Goal: Information Seeking & Learning: Compare options

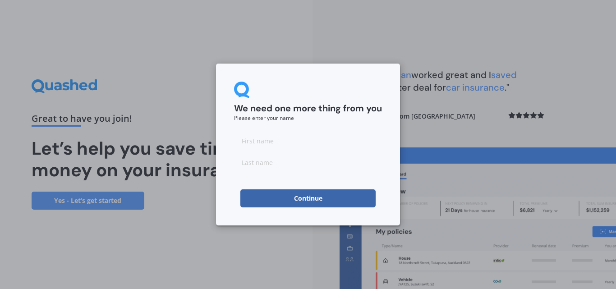
click at [248, 138] on input at bounding box center [308, 141] width 148 height 18
type input "Lynda"
click at [242, 162] on input at bounding box center [308, 162] width 148 height 18
type input "Rangitauira"
click at [308, 136] on input "Lynda" at bounding box center [308, 141] width 148 height 18
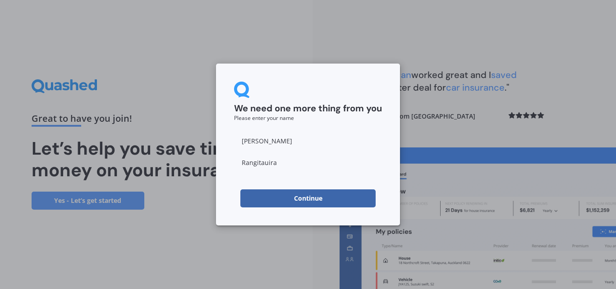
click at [305, 197] on button "Continue" at bounding box center [307, 198] width 135 height 18
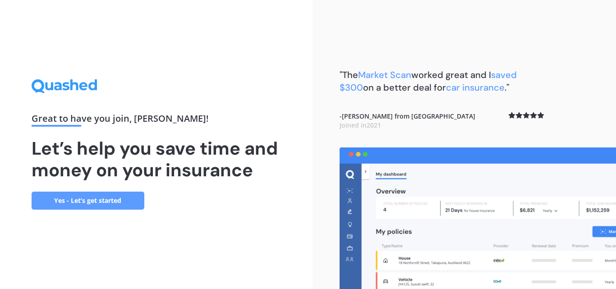
click at [88, 197] on link "Yes - Let’s get started" at bounding box center [88, 201] width 113 height 18
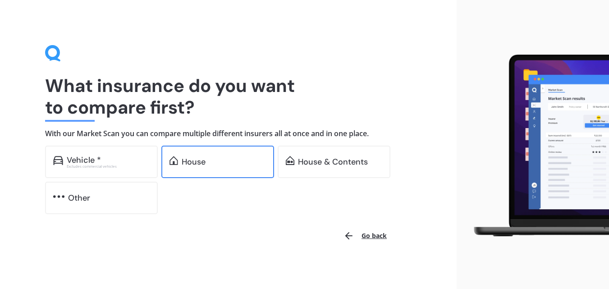
click at [195, 159] on div "House" at bounding box center [194, 161] width 24 height 9
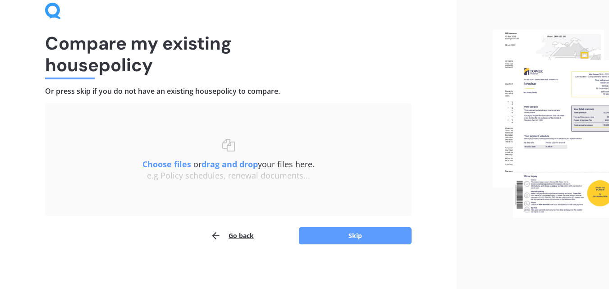
scroll to position [43, 0]
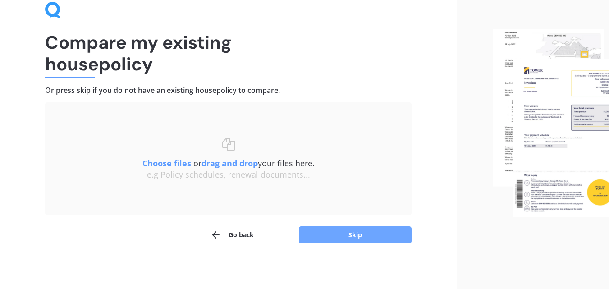
click at [356, 234] on button "Skip" at bounding box center [355, 234] width 113 height 17
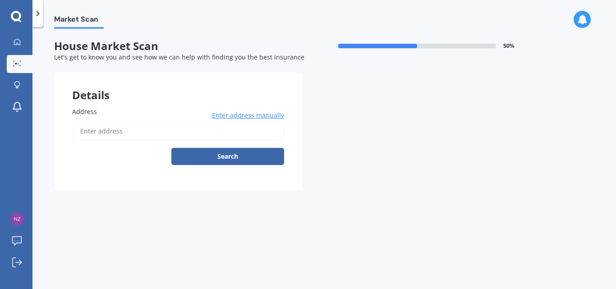
click at [78, 131] on input "Address" at bounding box center [178, 131] width 212 height 19
type input "2014 West Coast Road, Kohukohu"
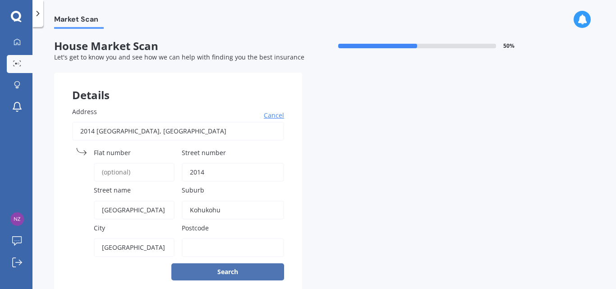
click at [231, 271] on button "Search" at bounding box center [227, 271] width 113 height 17
click at [194, 246] on input "Postcode" at bounding box center [233, 247] width 102 height 19
type input "0"
type input "0492"
click at [220, 270] on button "Search" at bounding box center [227, 271] width 113 height 17
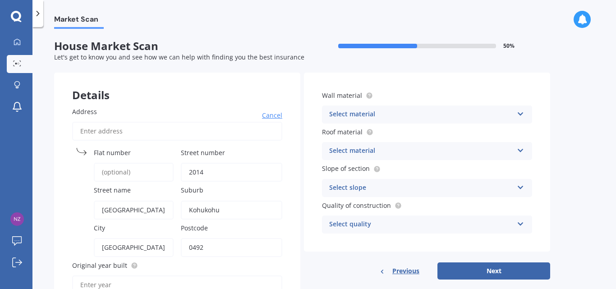
click at [522, 111] on icon at bounding box center [521, 112] width 8 height 6
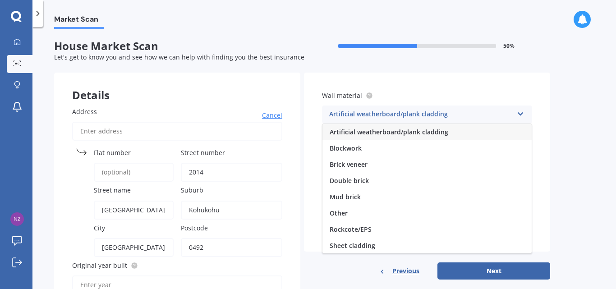
click at [426, 131] on span "Artificial weatherboard/plank cladding" at bounding box center [389, 132] width 119 height 9
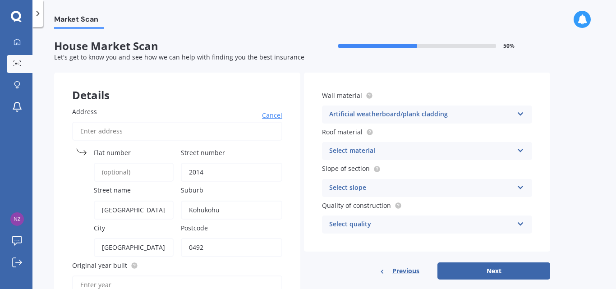
click at [520, 147] on icon at bounding box center [521, 149] width 8 height 6
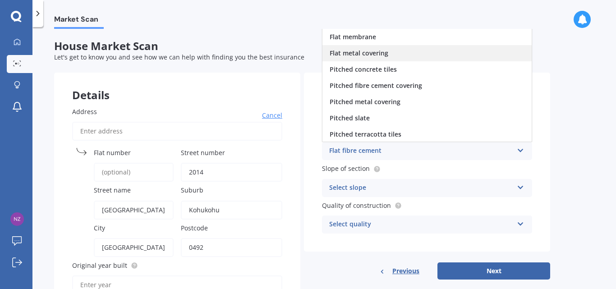
click at [384, 52] on span "Flat metal covering" at bounding box center [359, 53] width 59 height 9
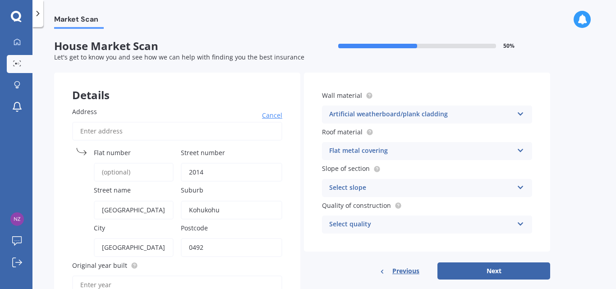
click at [520, 184] on icon at bounding box center [521, 186] width 8 height 6
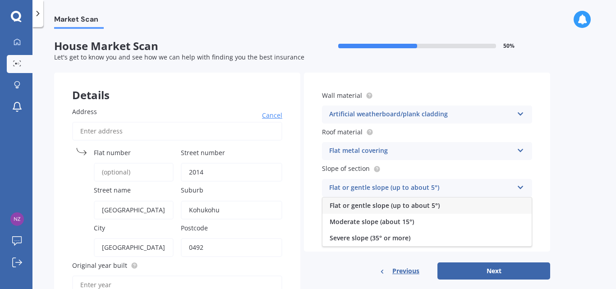
click at [416, 185] on div "Flat or gentle slope (up to about 5°)" at bounding box center [421, 188] width 184 height 11
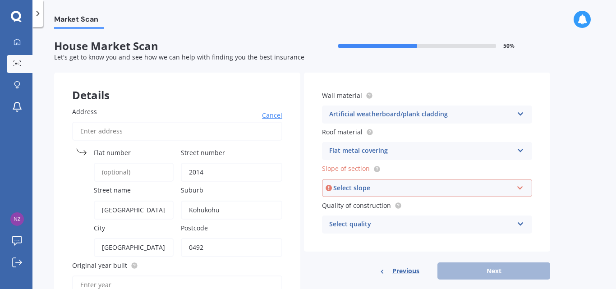
click at [519, 186] on icon at bounding box center [520, 186] width 8 height 6
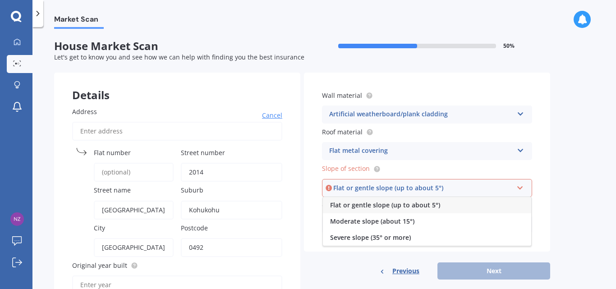
click at [425, 204] on span "Flat or gentle slope (up to about 5°)" at bounding box center [385, 205] width 110 height 9
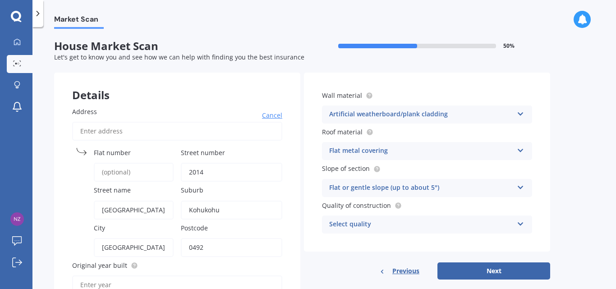
click at [520, 221] on icon at bounding box center [521, 222] width 8 height 6
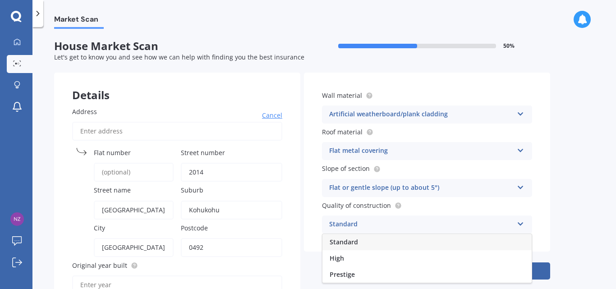
click at [353, 239] on span "Standard" at bounding box center [344, 242] width 28 height 9
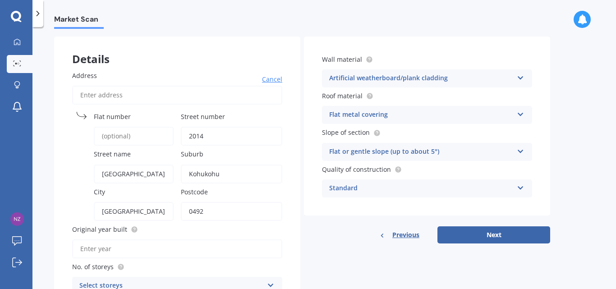
scroll to position [41, 0]
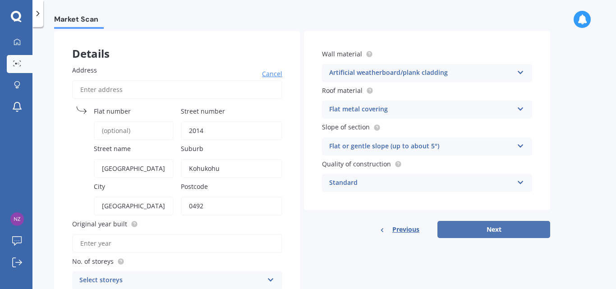
click at [498, 229] on button "Next" at bounding box center [493, 229] width 113 height 17
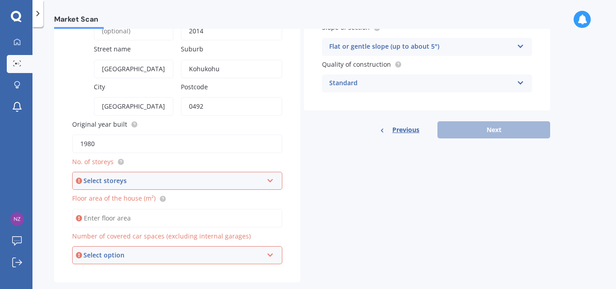
scroll to position [147, 0]
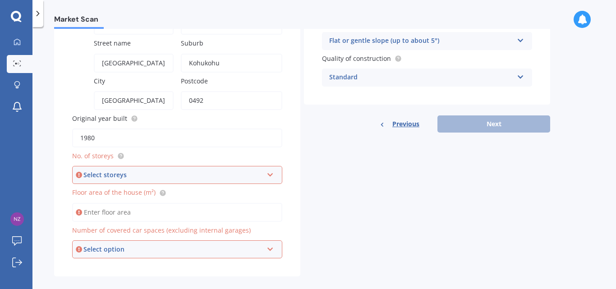
type input "1980"
click at [271, 175] on icon at bounding box center [270, 173] width 8 height 6
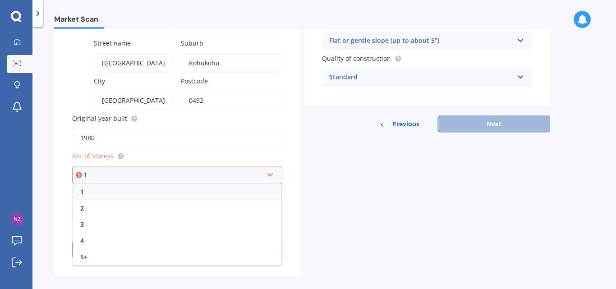
click at [84, 192] on span "1" at bounding box center [82, 192] width 4 height 9
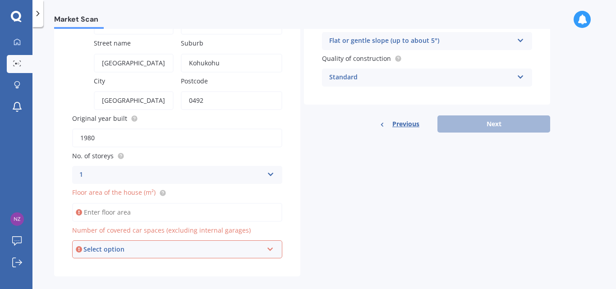
click at [93, 213] on input "Floor area of the house (m²)" at bounding box center [177, 212] width 210 height 19
click at [270, 248] on icon at bounding box center [270, 247] width 8 height 6
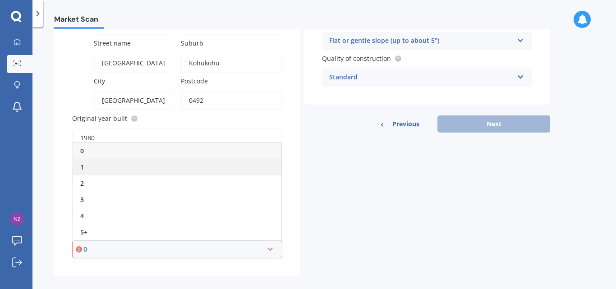
click at [84, 167] on div "1" at bounding box center [177, 167] width 208 height 16
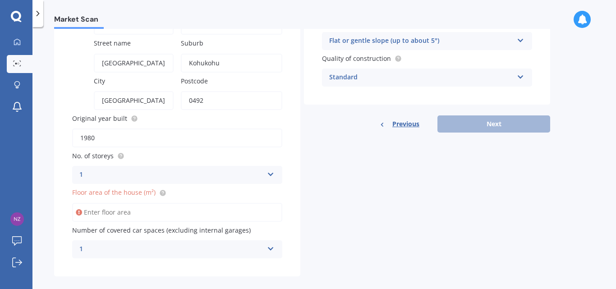
click at [270, 247] on icon at bounding box center [271, 247] width 8 height 6
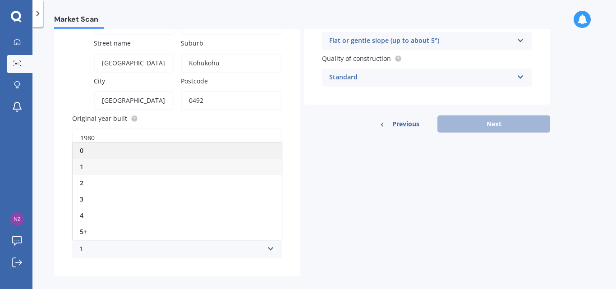
click at [81, 150] on span "0" at bounding box center [82, 150] width 4 height 9
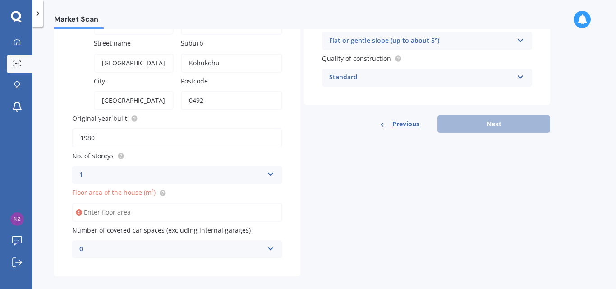
click at [269, 248] on icon at bounding box center [271, 247] width 8 height 6
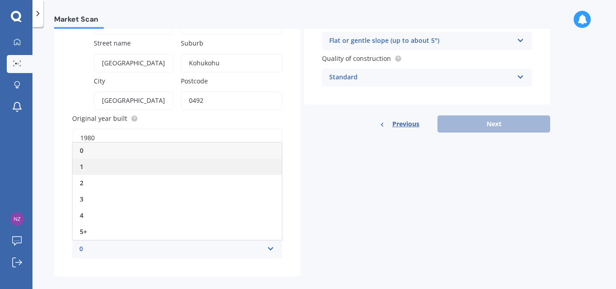
click at [82, 166] on span "1" at bounding box center [82, 166] width 4 height 9
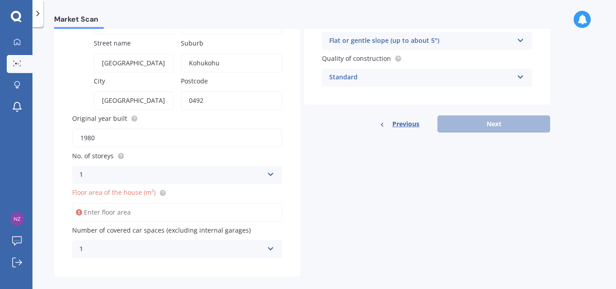
click at [93, 194] on span "Floor area of the house (m²)" at bounding box center [113, 192] width 83 height 9
click at [93, 203] on input "Floor area of the house (m²)" at bounding box center [177, 212] width 210 height 19
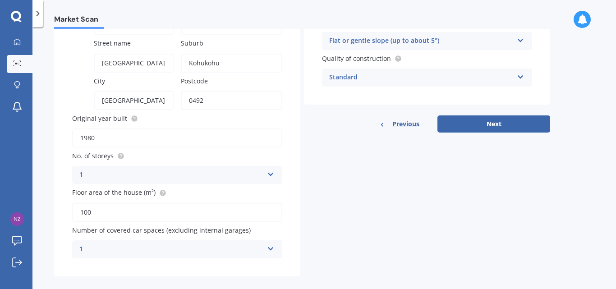
type input "100"
click at [305, 224] on div "Details Address Cancel Search Flat number Street number 2014 Street name West C…" at bounding box center [302, 101] width 496 height 351
click at [490, 122] on button "Next" at bounding box center [493, 123] width 113 height 17
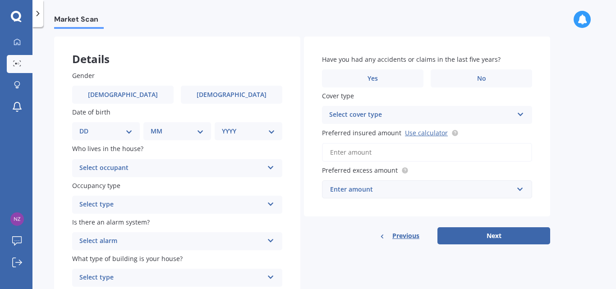
scroll to position [45, 0]
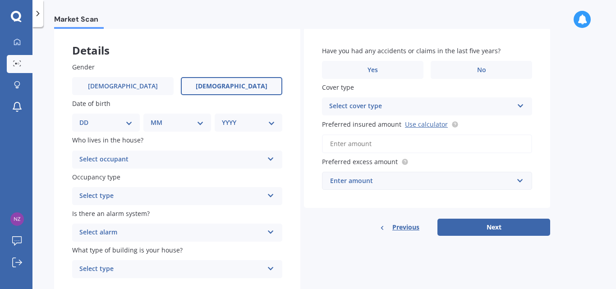
click at [225, 84] on span "[DEMOGRAPHIC_DATA]" at bounding box center [232, 87] width 72 height 8
click at [0, 0] on input "[DEMOGRAPHIC_DATA]" at bounding box center [0, 0] width 0 height 0
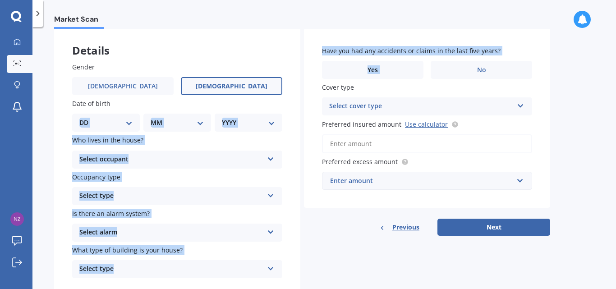
click at [130, 122] on select "DD 01 02 03 04 05 06 07 08 09 10 11 12 13 14 15 16 17 18 19 20 21 22 23 24 25 2…" at bounding box center [105, 123] width 53 height 10
click at [87, 118] on select "DD 01 02 03 04 05 06 07 08 09 10 11 12 13 14 15 16 17 18 19 20 21 22 23 24 25 2…" at bounding box center [105, 123] width 53 height 10
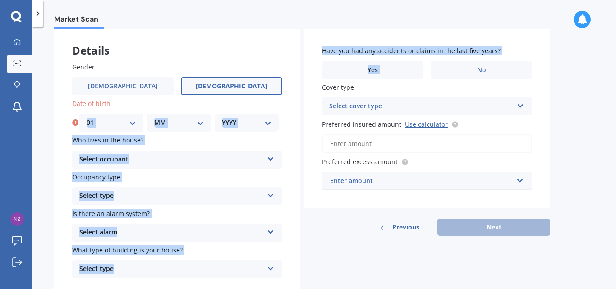
click at [134, 121] on select "DD 01 02 03 04 05 06 07 08 09 10 11 12 13 14 15 16 17 18 19 20 21 22 23 24 25 2…" at bounding box center [112, 123] width 50 height 10
select select "02"
click at [87, 118] on select "DD 01 02 03 04 05 06 07 08 09 10 11 12 13 14 15 16 17 18 19 20 21 22 23 24 25 2…" at bounding box center [112, 123] width 50 height 10
click at [202, 122] on select "MM 01 02 03 04 05 06 07 08 09 10 11 12" at bounding box center [179, 123] width 50 height 10
select select "02"
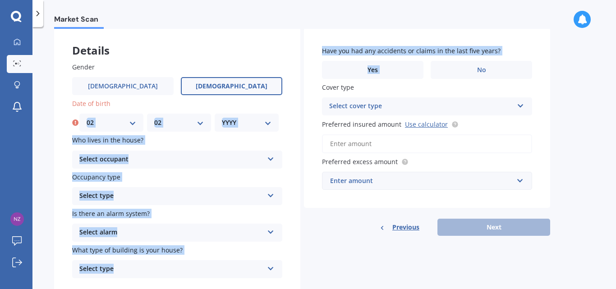
click at [154, 118] on select "MM 01 02 03 04 05 06 07 08 09 10 11 12" at bounding box center [179, 123] width 50 height 10
click at [133, 122] on select "DD 01 02 03 04 05 06 07 08 09 10 11 12 13 14 15 16 17 18 19 20 21 22 23 24 25 2…" at bounding box center [112, 123] width 50 height 10
select select "12"
click at [87, 118] on select "DD 01 02 03 04 05 06 07 08 09 10 11 12 13 14 15 16 17 18 19 20 21 22 23 24 25 2…" at bounding box center [112, 123] width 50 height 10
click at [268, 121] on select "YYYY 2009 2008 2007 2006 2005 2004 2003 2002 2001 2000 1999 1998 1997 1996 1995…" at bounding box center [247, 123] width 50 height 10
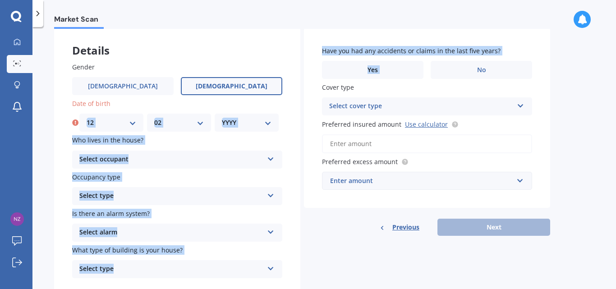
select select "1954"
click at [222, 118] on select "YYYY 2009 2008 2007 2006 2005 2004 2003 2002 2001 2000 1999 1998 1997 1996 1995…" at bounding box center [247, 123] width 50 height 10
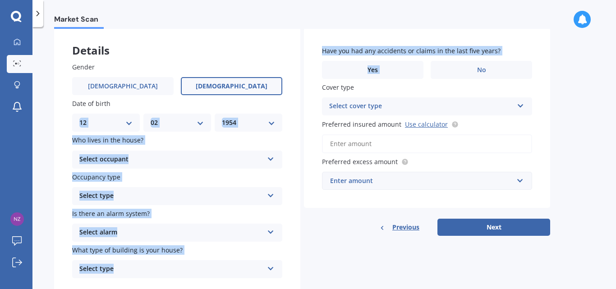
click at [270, 156] on icon at bounding box center [271, 157] width 8 height 6
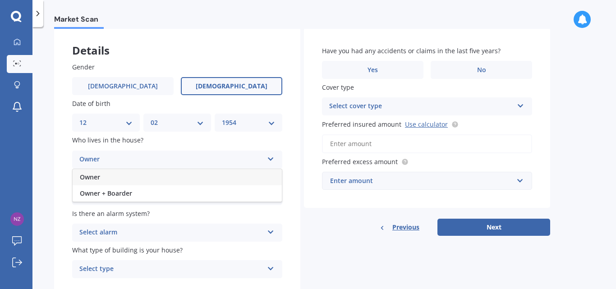
click at [92, 175] on span "Owner" at bounding box center [90, 177] width 20 height 9
click at [270, 194] on icon at bounding box center [271, 194] width 8 height 6
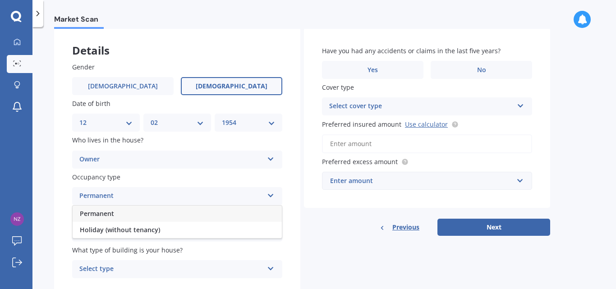
click at [106, 213] on span "Permanent" at bounding box center [97, 213] width 34 height 9
click at [269, 230] on icon at bounding box center [271, 230] width 8 height 6
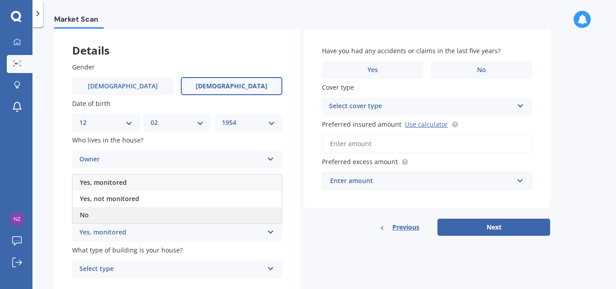
click at [83, 214] on span "No" at bounding box center [84, 215] width 9 height 9
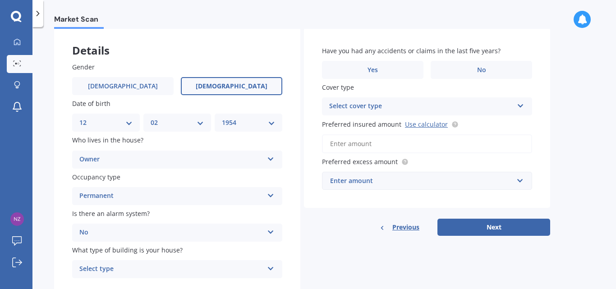
click at [271, 266] on icon at bounding box center [271, 267] width 8 height 6
click at [110, 216] on span "Freestanding" at bounding box center [100, 219] width 40 height 9
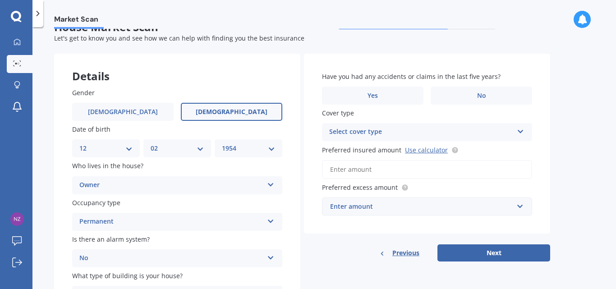
scroll to position [13, 0]
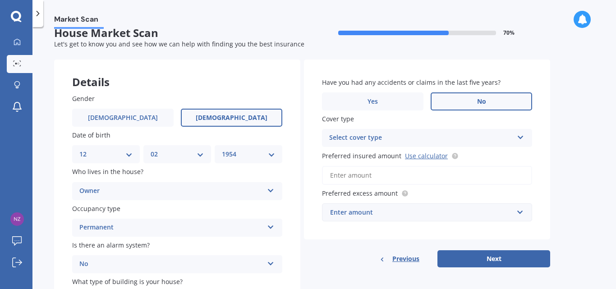
click at [480, 101] on span "No" at bounding box center [481, 102] width 9 height 8
click at [0, 0] on input "No" at bounding box center [0, 0] width 0 height 0
click at [478, 101] on span "No" at bounding box center [481, 102] width 9 height 8
click at [0, 0] on input "No" at bounding box center [0, 0] width 0 height 0
click at [483, 99] on span "No" at bounding box center [481, 102] width 9 height 8
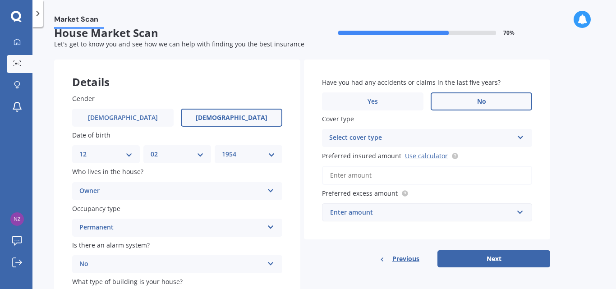
click at [0, 0] on input "No" at bounding box center [0, 0] width 0 height 0
click at [521, 134] on icon at bounding box center [521, 136] width 8 height 6
click at [334, 154] on span "High" at bounding box center [337, 155] width 14 height 9
click at [419, 154] on link "Use calculator" at bounding box center [426, 156] width 43 height 9
click at [331, 175] on input "Preferred insured amount Use calculator" at bounding box center [427, 175] width 210 height 19
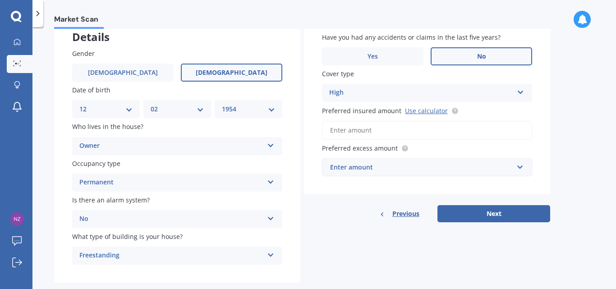
scroll to position [63, 0]
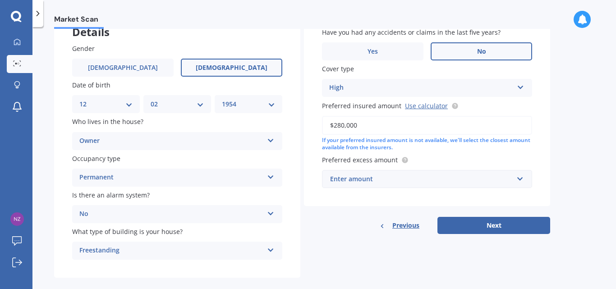
type input "$280,000"
click at [519, 178] on input "text" at bounding box center [424, 178] width 202 height 17
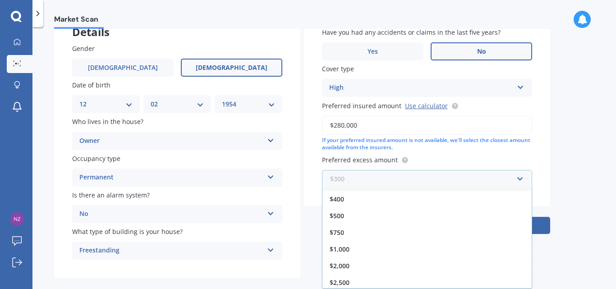
scroll to position [6, 0]
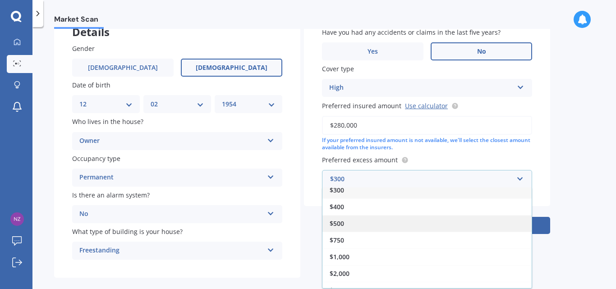
click at [338, 222] on span "$500" at bounding box center [337, 223] width 14 height 9
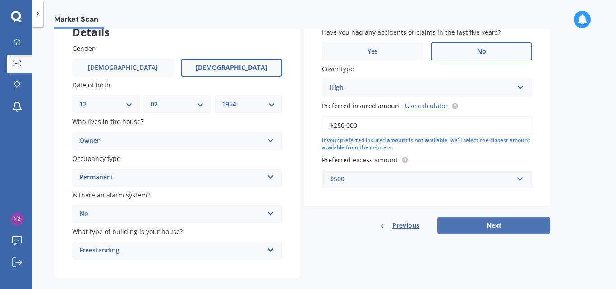
click at [490, 224] on button "Next" at bounding box center [493, 225] width 113 height 17
select select "12"
select select "02"
select select "1954"
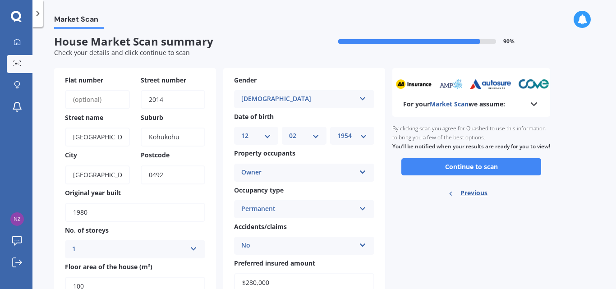
scroll to position [0, 0]
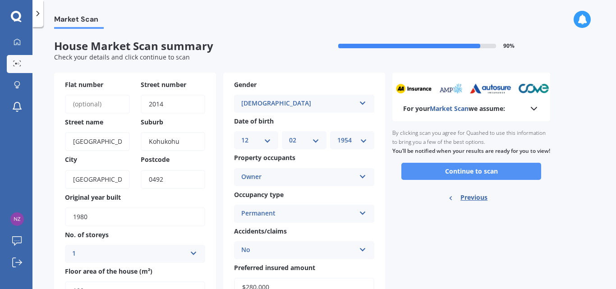
click at [472, 179] on button "Continue to scan" at bounding box center [471, 171] width 140 height 17
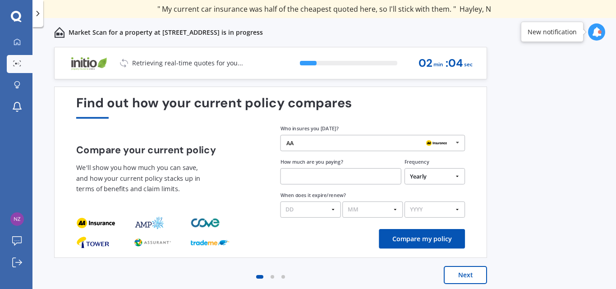
click at [293, 175] on input "text" at bounding box center [340, 176] width 121 height 16
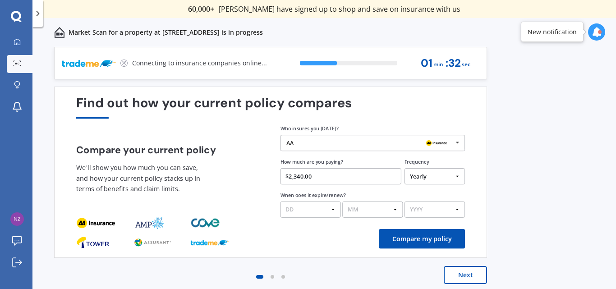
type input "$2,340.00"
click at [334, 210] on select "DD 01 02 03 04 05 06 07 08 09 10 11 12 13 14 15 16 17 18 19 20 21 22 23 24 25 2…" at bounding box center [310, 210] width 60 height 16
select select "01"
click at [280, 202] on select "DD 01 02 03 04 05 06 07 08 09 10 11 12 13 14 15 16 17 18 19 20 21 22 23 24 25 2…" at bounding box center [310, 210] width 60 height 16
click at [395, 208] on select "MM 01 02 03 04 05 06 07 08 09 10 11 12" at bounding box center [372, 210] width 60 height 16
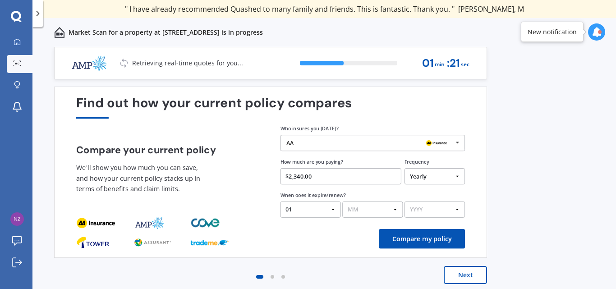
select select "08"
click at [342, 202] on select "MM 01 02 03 04 05 06 07 08 09 10 11 12" at bounding box center [372, 210] width 60 height 16
click at [332, 209] on select "DD 01 02 03 04 05 06 07 08 09 10 11 12 13 14 15 16 17 18 19 20 21 22 23 24 25 2…" at bounding box center [310, 210] width 60 height 16
select select "15"
click at [280, 202] on select "DD 01 02 03 04 05 06 07 08 09 10 11 12 13 14 15 16 17 18 19 20 21 22 23 24 25 2…" at bounding box center [310, 210] width 60 height 16
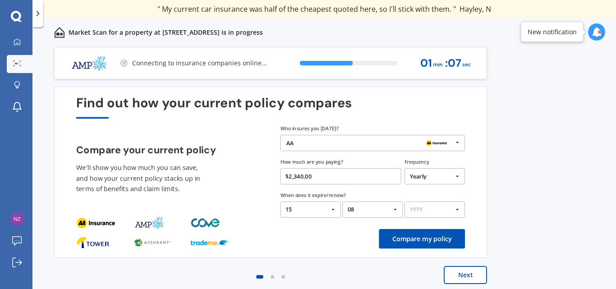
click at [459, 207] on select "YYYY 2026 2025 2024" at bounding box center [434, 210] width 60 height 16
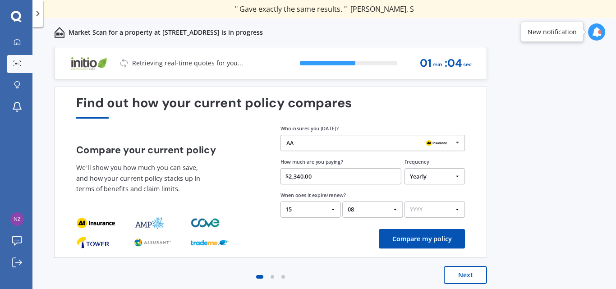
select select "2026"
click at [404, 202] on select "YYYY 2026 2025 2024" at bounding box center [434, 210] width 60 height 16
click at [414, 237] on button "Compare my policy" at bounding box center [422, 238] width 86 height 19
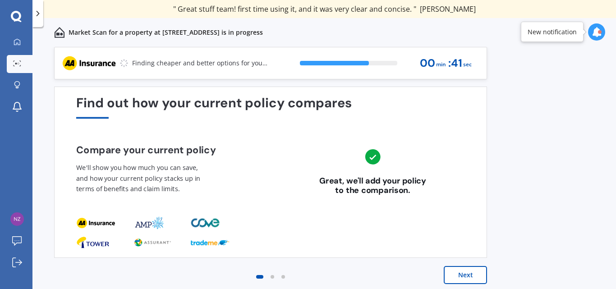
scroll to position [4, 0]
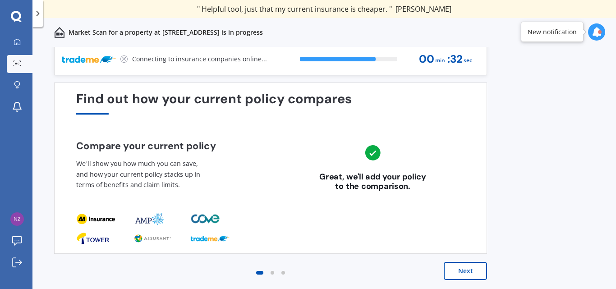
click at [459, 269] on button "Next" at bounding box center [465, 271] width 43 height 18
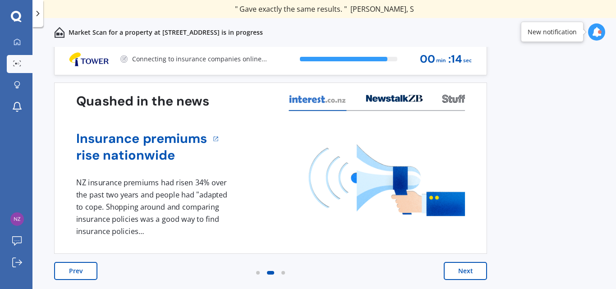
click at [463, 270] on button "Next" at bounding box center [465, 271] width 43 height 18
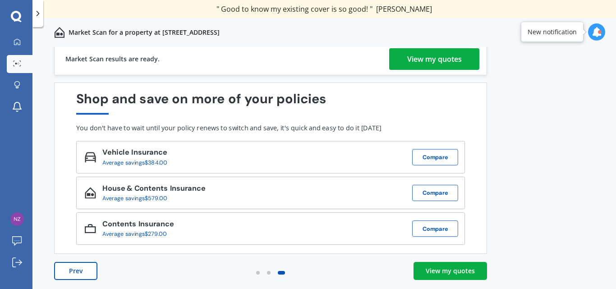
click at [429, 57] on div "View my quotes" at bounding box center [434, 59] width 55 height 22
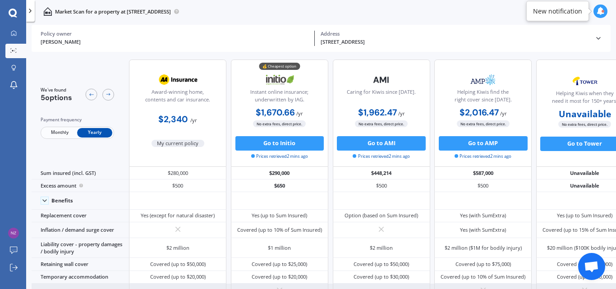
drag, startPoint x: 445, startPoint y: 285, endPoint x: 427, endPoint y: 285, distance: 17.6
click at [434, 285] on div at bounding box center [482, 292] width 97 height 16
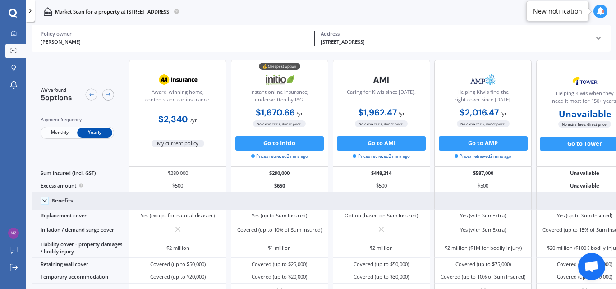
click at [261, 200] on div at bounding box center [279, 200] width 97 height 17
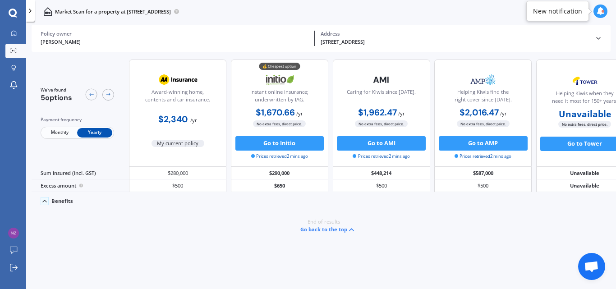
click at [388, 276] on div "We've found 5 options Payment frequency Monthly Yearly Award-winning home, cont…" at bounding box center [324, 172] width 584 height 237
click at [347, 264] on div "We've found 5 options Payment frequency Monthly Yearly Award-winning home, cont…" at bounding box center [324, 172] width 584 height 237
click at [267, 216] on div "-End of results- Go back to the top" at bounding box center [324, 226] width 584 height 33
click at [269, 244] on div "We've found 5 options Payment frequency Monthly Yearly Award-winning home, cont…" at bounding box center [324, 172] width 584 height 237
click at [312, 228] on button "Go back to the top" at bounding box center [327, 229] width 55 height 9
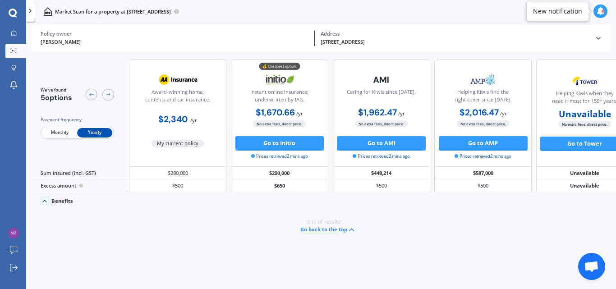
click at [306, 228] on button "Go back to the top" at bounding box center [327, 229] width 55 height 9
click at [317, 204] on div at bounding box center [279, 200] width 97 height 17
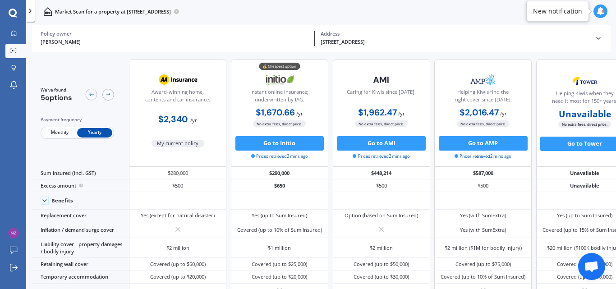
drag, startPoint x: 83, startPoint y: 82, endPoint x: 67, endPoint y: 22, distance: 62.0
drag, startPoint x: 67, startPoint y: 22, endPoint x: 386, endPoint y: 14, distance: 319.3
click at [401, 14] on div "Market Scan for a property at 2014 West Coast Road, Kohukohu, Northland Region …" at bounding box center [321, 11] width 590 height 23
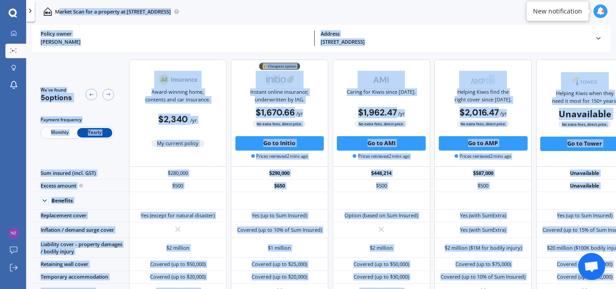
drag, startPoint x: 60, startPoint y: 20, endPoint x: 615, endPoint y: 307, distance: 625.4
click at [615, 289] on html "We are experiencing high volume of Market Scans . Just a heads up we will have …" at bounding box center [308, 144] width 616 height 289
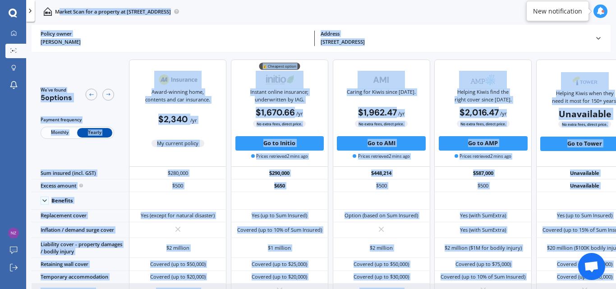
copy div "arket Scan for a property at 2014 West Coast Road, Kohukohu, Northland Region 0…"
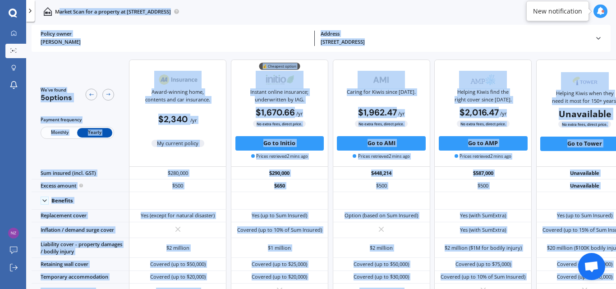
click at [138, 74] on div "Award-winning home, contents and car insurance." at bounding box center [177, 89] width 85 height 36
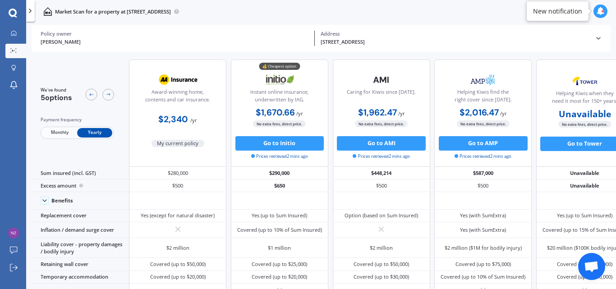
click at [493, 40] on div "[STREET_ADDRESS]" at bounding box center [455, 42] width 268 height 8
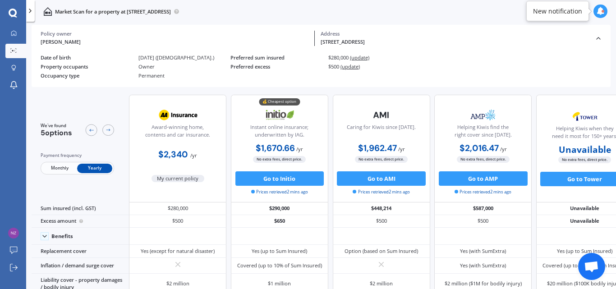
drag, startPoint x: 112, startPoint y: 75, endPoint x: 51, endPoint y: 83, distance: 61.0
click at [51, 83] on div "Policy owner Lynda Rangitauira Address West Coast Road, Kohukohu, Northland Reg…" at bounding box center [321, 70] width 579 height 36
click at [339, 45] on div "[STREET_ADDRESS]" at bounding box center [455, 42] width 268 height 8
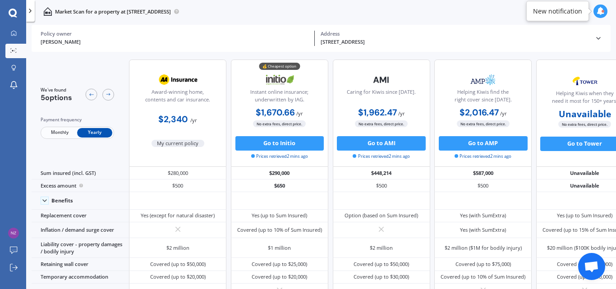
click at [340, 42] on div "[STREET_ADDRESS]" at bounding box center [455, 42] width 268 height 8
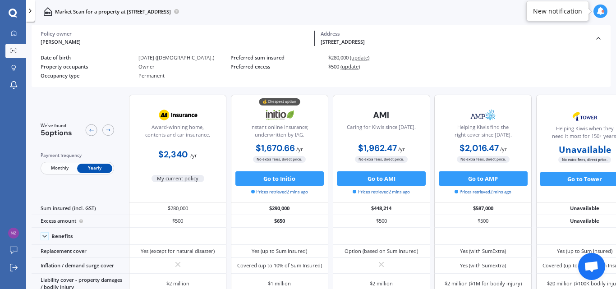
click at [347, 40] on div "[STREET_ADDRESS]" at bounding box center [455, 42] width 268 height 8
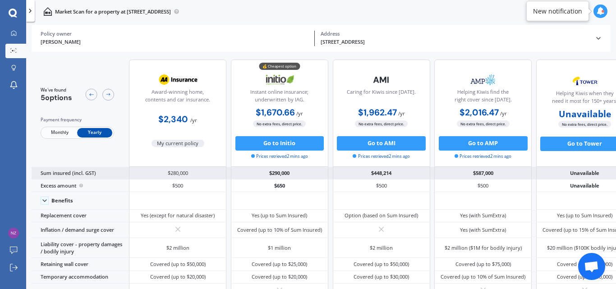
click at [72, 176] on div "Sum insured (incl. GST)" at bounding box center [80, 173] width 97 height 13
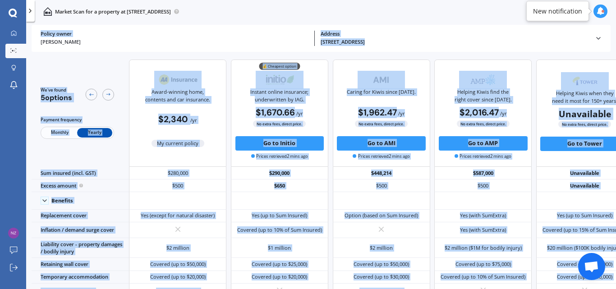
drag, startPoint x: 36, startPoint y: 32, endPoint x: 615, endPoint y: 306, distance: 640.2
click at [615, 289] on html "We are experiencing high volume of Market Scans . Just a heads up we will have …" at bounding box center [308, 144] width 616 height 289
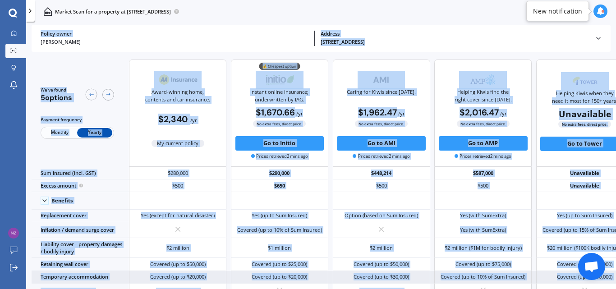
click at [125, 273] on div "Temporary accommodation" at bounding box center [80, 277] width 97 height 13
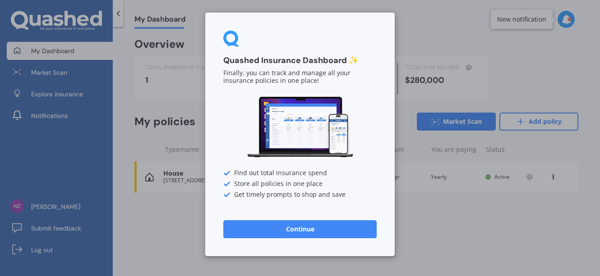
click at [306, 226] on button "Continue" at bounding box center [299, 229] width 153 height 18
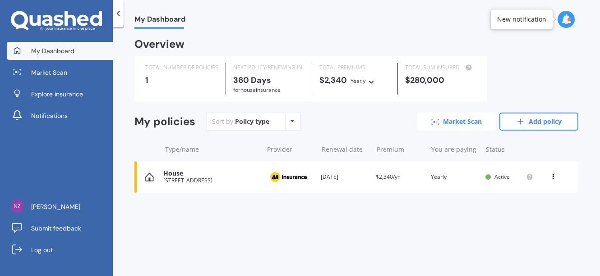
click at [458, 121] on link "Market Scan" at bounding box center [456, 122] width 79 height 18
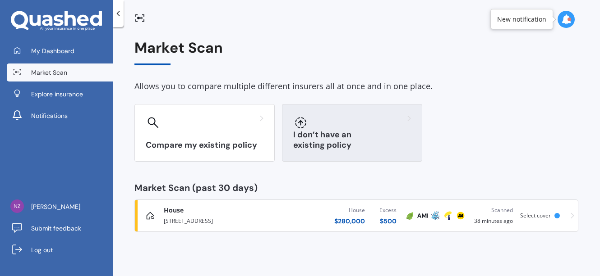
click at [327, 144] on h3 "I don’t have an existing policy" at bounding box center [352, 140] width 118 height 21
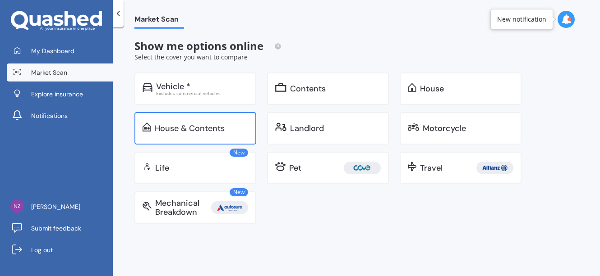
click at [212, 124] on div "House & Contents" at bounding box center [190, 128] width 70 height 9
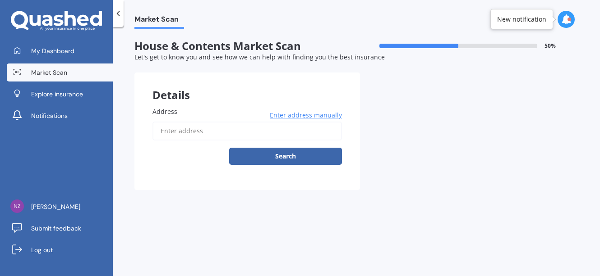
click at [312, 114] on span "Enter address manually" at bounding box center [306, 115] width 72 height 9
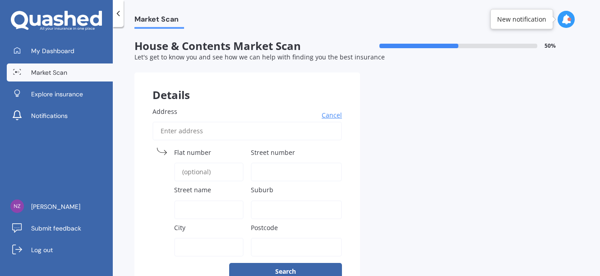
click at [169, 131] on input "Address" at bounding box center [246, 131] width 189 height 19
type input "[STREET_ADDRESS]"
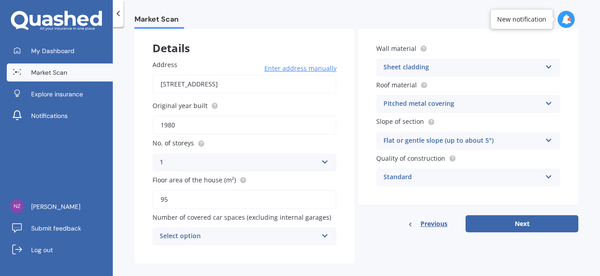
scroll to position [58, 0]
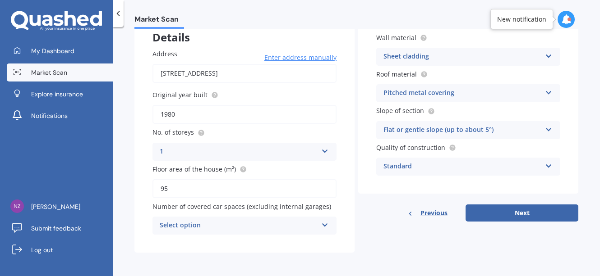
click at [321, 224] on icon at bounding box center [325, 223] width 8 height 6
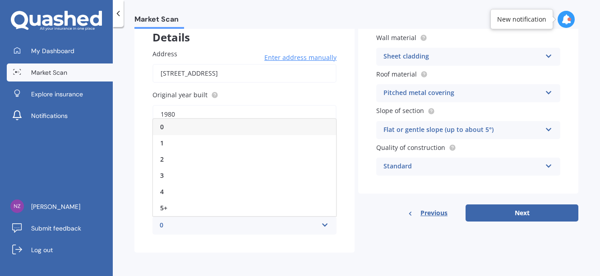
click at [163, 126] on span "0" at bounding box center [162, 127] width 4 height 9
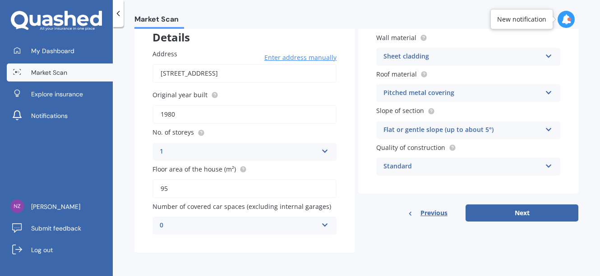
click at [323, 224] on icon at bounding box center [325, 223] width 8 height 6
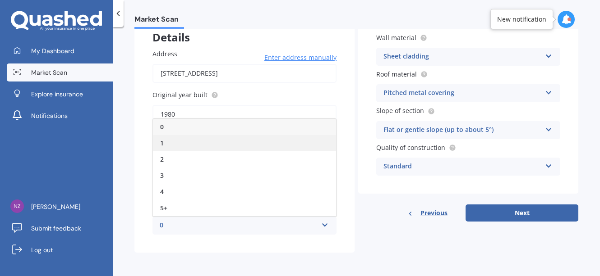
click at [166, 142] on div "1" at bounding box center [244, 143] width 183 height 16
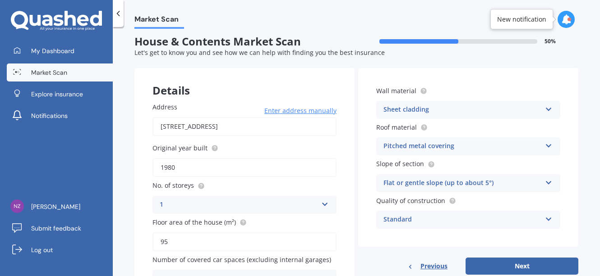
scroll to position [0, 0]
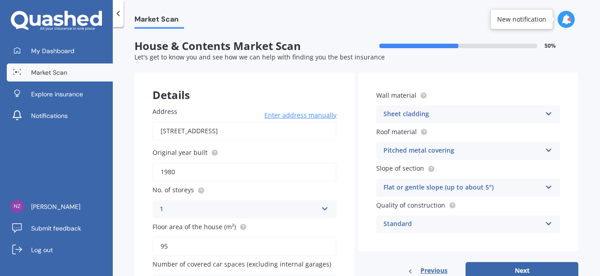
click at [545, 113] on icon at bounding box center [549, 112] width 8 height 6
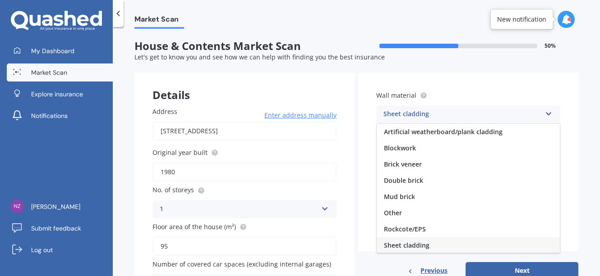
scroll to position [1, 0]
click at [470, 129] on span "Artificial weatherboard/plank cladding" at bounding box center [443, 131] width 119 height 9
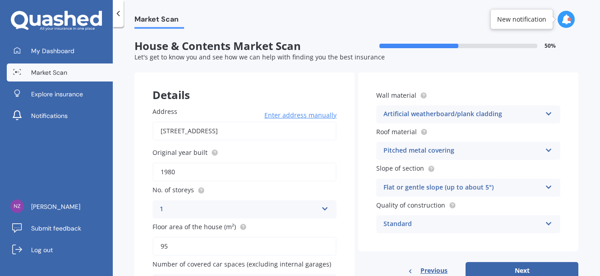
click at [545, 151] on icon at bounding box center [549, 149] width 8 height 6
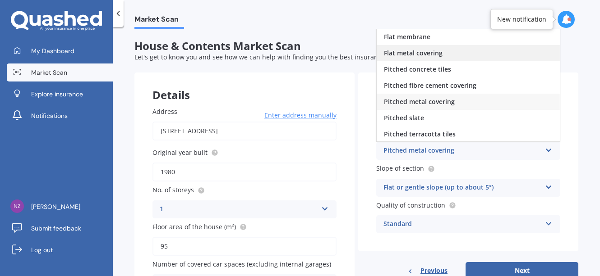
click at [432, 53] on span "Flat metal covering" at bounding box center [413, 53] width 59 height 9
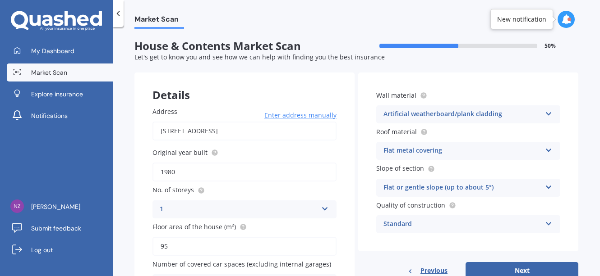
click at [545, 184] on icon at bounding box center [549, 186] width 8 height 6
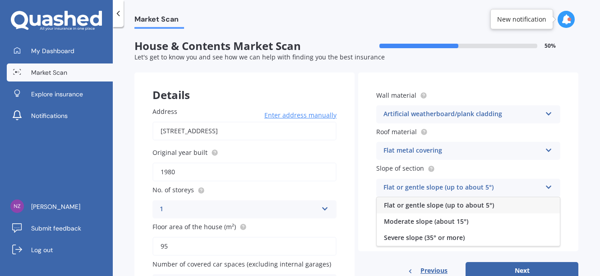
click at [478, 204] on span "Flat or gentle slope (up to about 5°)" at bounding box center [439, 205] width 110 height 9
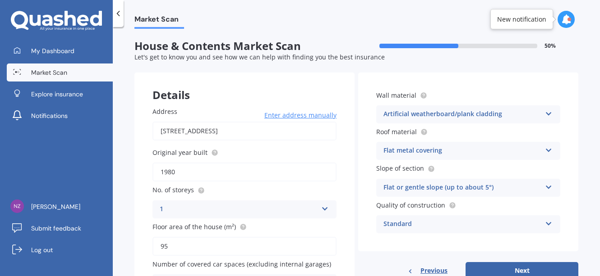
click at [545, 222] on icon at bounding box center [549, 222] width 8 height 6
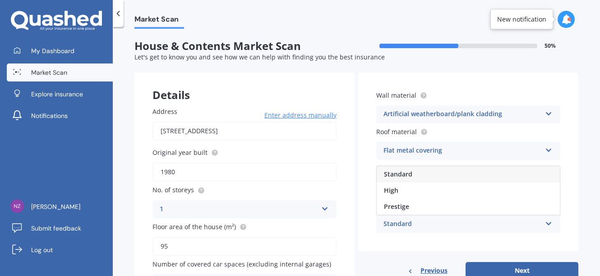
click at [395, 171] on span "Standard" at bounding box center [398, 174] width 28 height 9
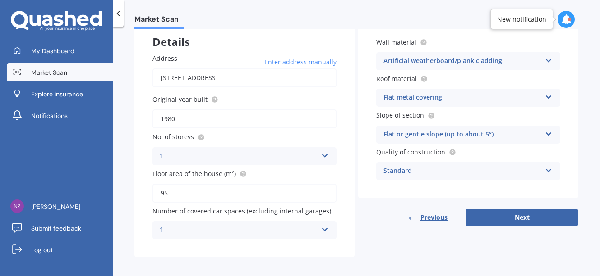
scroll to position [58, 0]
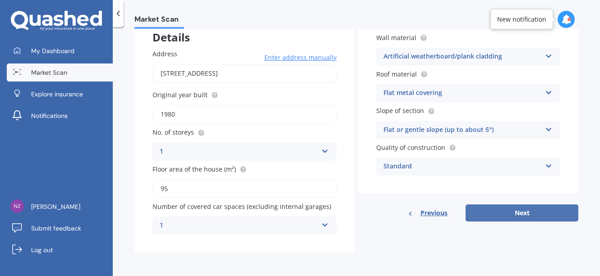
click at [522, 211] on button "Next" at bounding box center [521, 213] width 113 height 17
select select "12"
select select "02"
select select "1954"
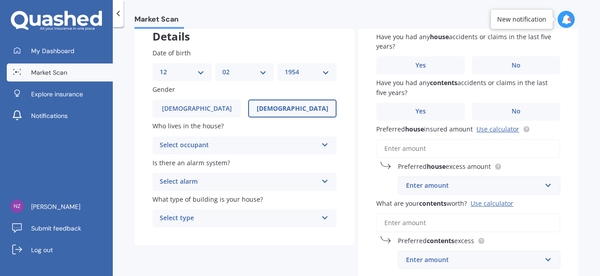
scroll to position [60, 0]
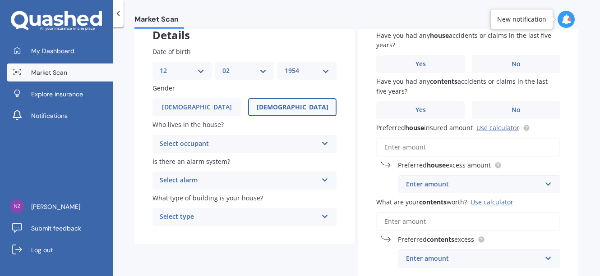
click at [321, 142] on icon at bounding box center [325, 142] width 8 height 6
click at [175, 162] on span "Owner" at bounding box center [170, 161] width 20 height 9
click at [322, 177] on icon at bounding box center [325, 178] width 8 height 6
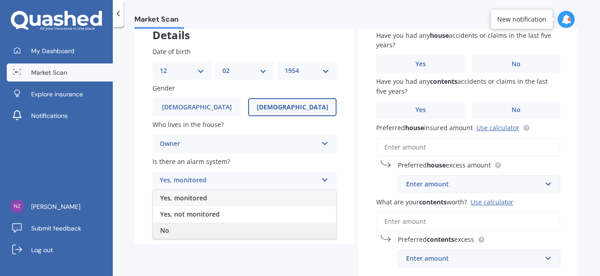
click at [164, 230] on span "No" at bounding box center [164, 230] width 9 height 9
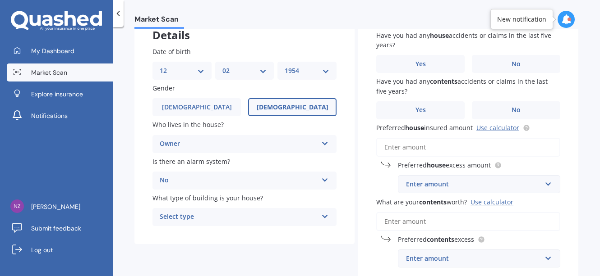
click at [322, 216] on icon at bounding box center [325, 215] width 8 height 6
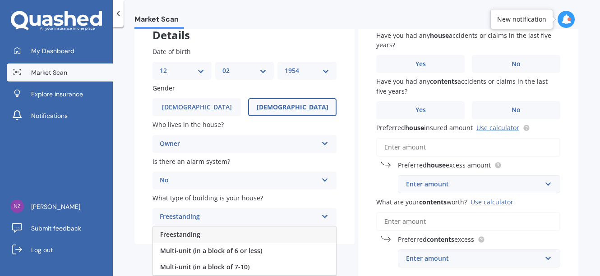
click at [197, 234] on span "Freestanding" at bounding box center [180, 234] width 40 height 9
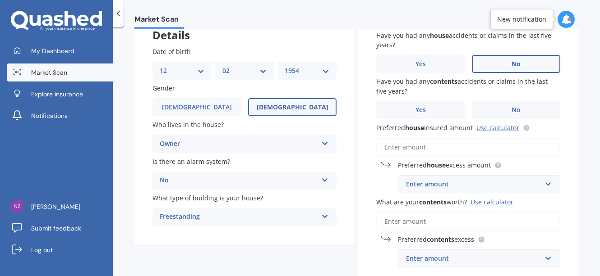
click at [513, 63] on span "No" at bounding box center [515, 64] width 9 height 8
click at [0, 0] on input "No" at bounding box center [0, 0] width 0 height 0
click at [511, 107] on span "No" at bounding box center [515, 110] width 9 height 8
click at [0, 0] on input "No" at bounding box center [0, 0] width 0 height 0
click at [387, 148] on input "Preferred house insured amount Use calculator" at bounding box center [468, 147] width 184 height 19
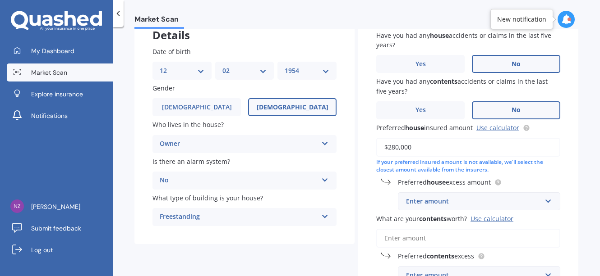
type input "$280,000"
click at [543, 202] on input "text" at bounding box center [476, 201] width 154 height 17
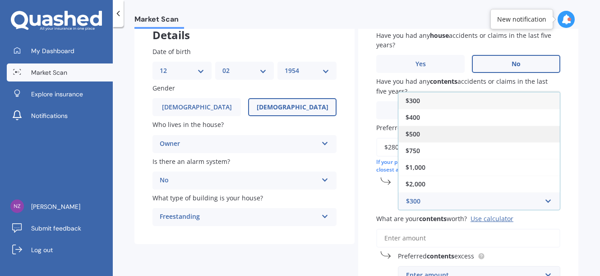
click at [417, 132] on span "$500" at bounding box center [412, 134] width 14 height 9
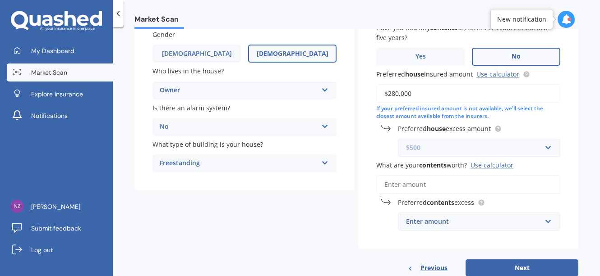
scroll to position [138, 0]
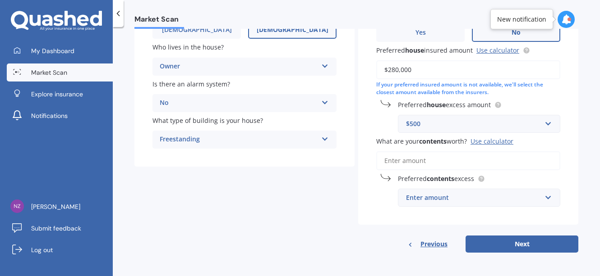
click at [385, 161] on input "What are your contents worth? Use calculator" at bounding box center [468, 161] width 184 height 19
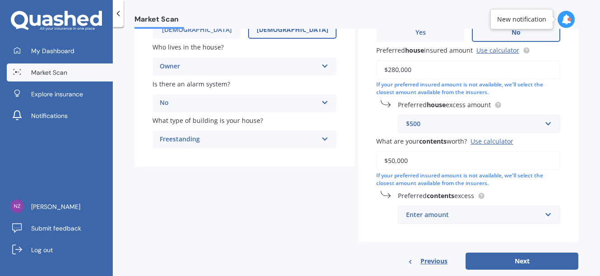
type input "$50,000"
click at [542, 216] on input "text" at bounding box center [476, 215] width 154 height 17
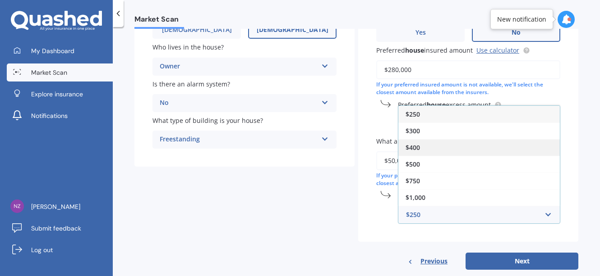
click at [414, 147] on span "$400" at bounding box center [412, 147] width 14 height 9
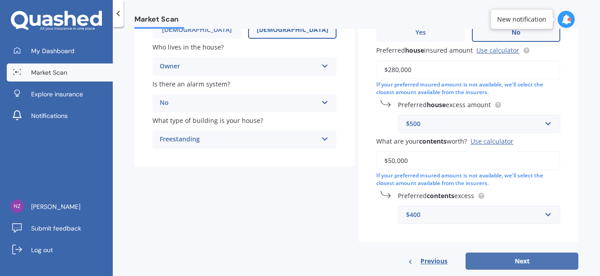
click at [517, 260] on button "Next" at bounding box center [521, 261] width 113 height 17
select select "12"
select select "02"
select select "1954"
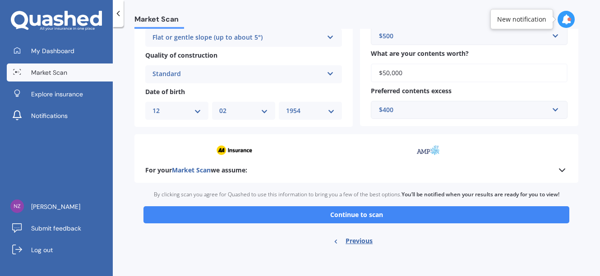
scroll to position [327, 0]
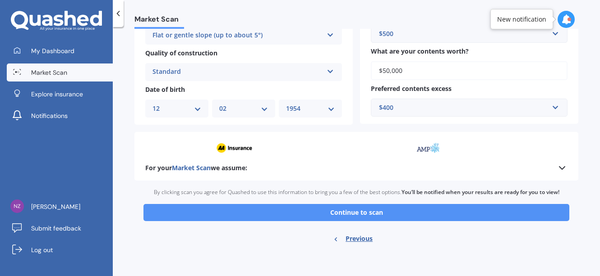
click at [368, 212] on button "Continue to scan" at bounding box center [356, 212] width 426 height 17
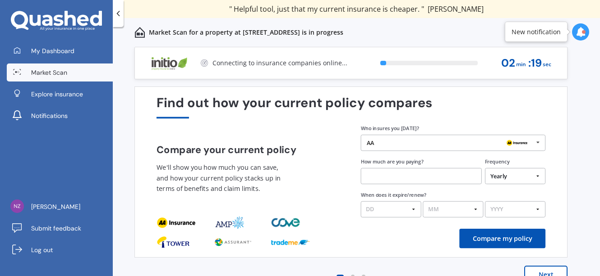
click at [377, 179] on input "text" at bounding box center [421, 176] width 121 height 16
type input "$2,340.00"
click at [412, 208] on select "DD 01 02 03 04 05 06 07 08 09 10 11 12 13 14 15 16 17 18 19 20 21 22 23 24 25 2…" at bounding box center [391, 210] width 60 height 16
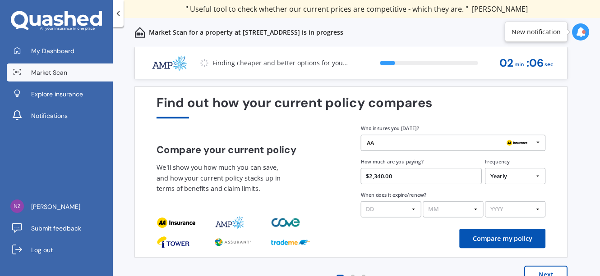
select select "15"
click at [361, 202] on select "DD 01 02 03 04 05 06 07 08 09 10 11 12 13 14 15 16 17 18 19 20 21 22 23 24 25 2…" at bounding box center [391, 210] width 60 height 16
click at [475, 207] on select "MM 01 02 03 04 05 06 07 08 09 10 11 12" at bounding box center [453, 210] width 60 height 16
select select "08"
click at [423, 202] on select "MM 01 02 03 04 05 06 07 08 09 10 11 12" at bounding box center [453, 210] width 60 height 16
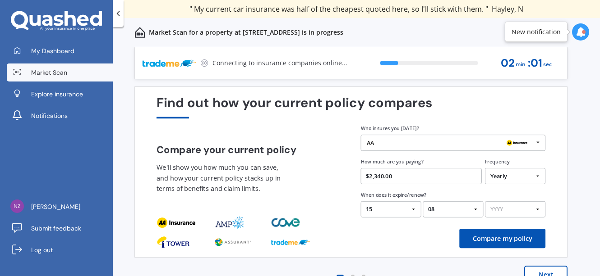
click at [537, 208] on select "YYYY 2026 2025 2024" at bounding box center [515, 210] width 60 height 16
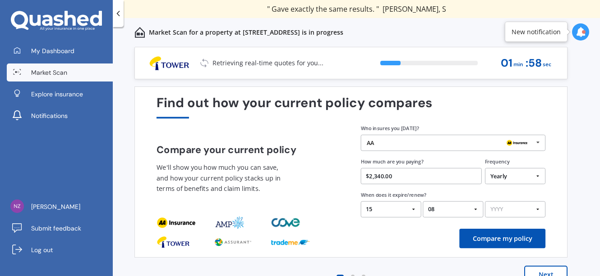
select select "2026"
click at [485, 202] on select "YYYY 2026 2025 2024" at bounding box center [515, 210] width 60 height 16
click at [505, 236] on button "Compare my policy" at bounding box center [502, 238] width 86 height 19
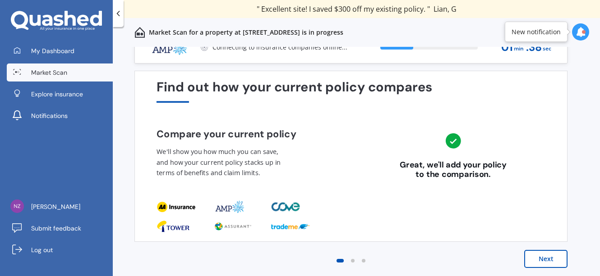
scroll to position [17, 0]
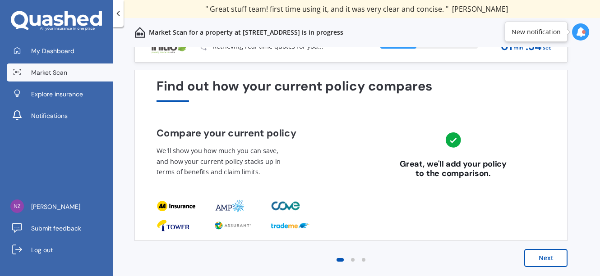
click at [541, 259] on button "Next" at bounding box center [545, 258] width 43 height 18
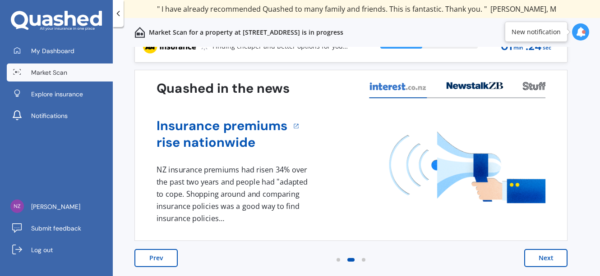
click at [543, 256] on button "Next" at bounding box center [545, 258] width 43 height 18
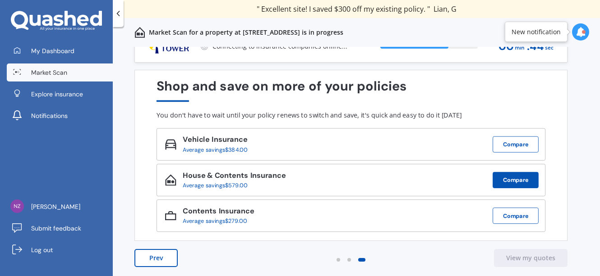
click at [517, 178] on button "Compare" at bounding box center [515, 180] width 46 height 16
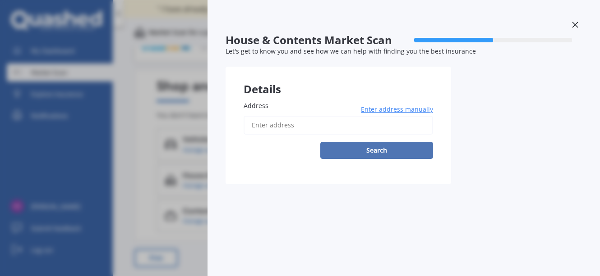
click at [383, 146] on button "Search" at bounding box center [376, 150] width 113 height 17
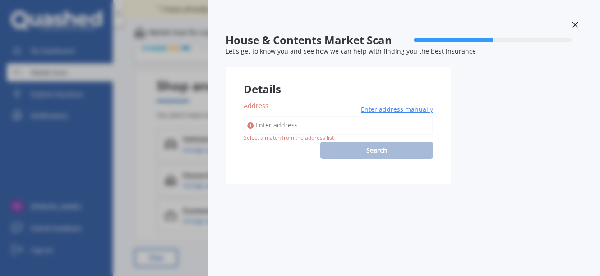
click at [261, 127] on input "Address" at bounding box center [337, 125] width 189 height 19
type input "[STREET_ADDRESS]"
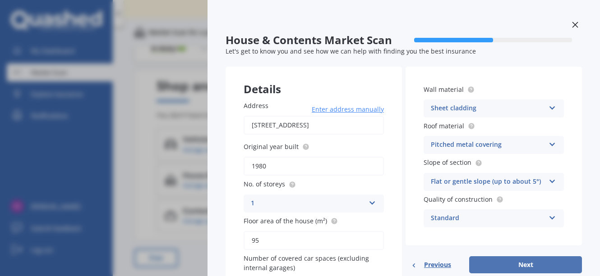
click at [522, 263] on button "Next" at bounding box center [525, 265] width 113 height 17
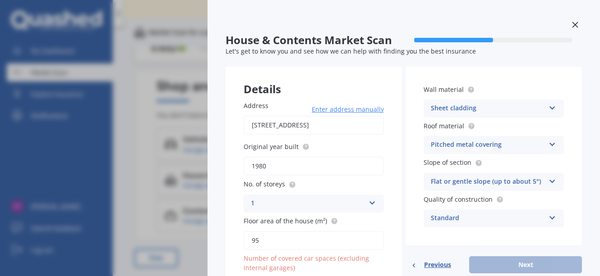
scroll to position [20, 0]
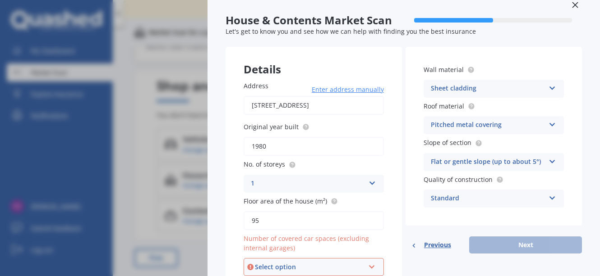
click at [369, 266] on icon at bounding box center [372, 265] width 8 height 6
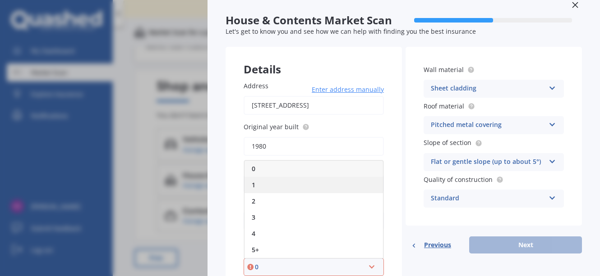
click at [254, 184] on span "1" at bounding box center [254, 185] width 4 height 9
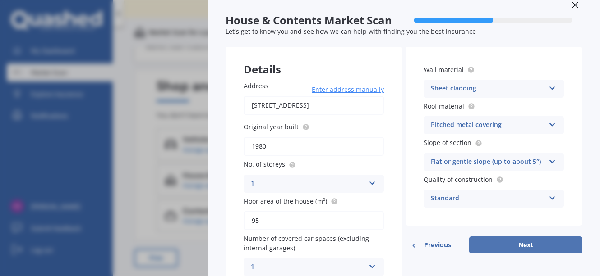
click at [518, 242] on button "Next" at bounding box center [525, 245] width 113 height 17
select select "12"
select select "02"
select select "1954"
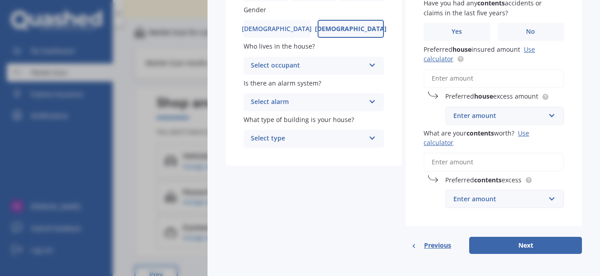
scroll to position [136, 0]
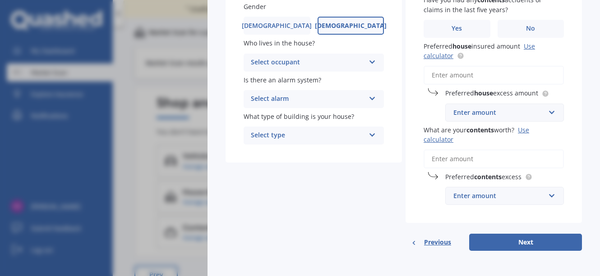
click at [368, 60] on icon at bounding box center [372, 60] width 8 height 6
click at [264, 79] on span "Owner" at bounding box center [261, 80] width 20 height 9
click at [371, 99] on icon at bounding box center [372, 97] width 8 height 6
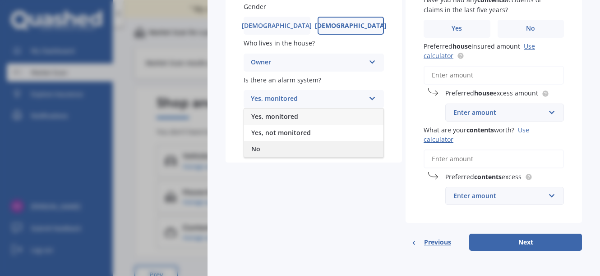
click at [257, 149] on span "No" at bounding box center [255, 149] width 9 height 9
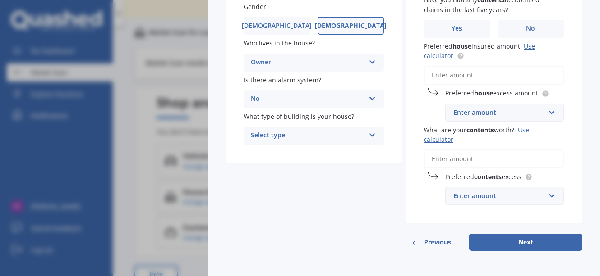
click at [370, 134] on icon at bounding box center [372, 133] width 8 height 6
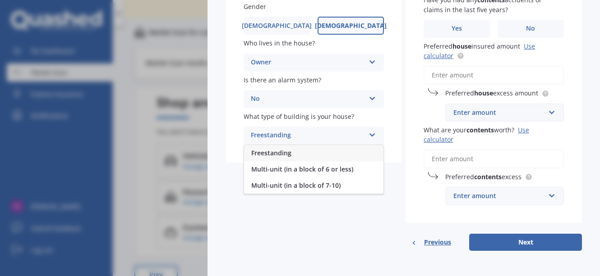
click at [281, 134] on div "Freestanding" at bounding box center [308, 135] width 114 height 11
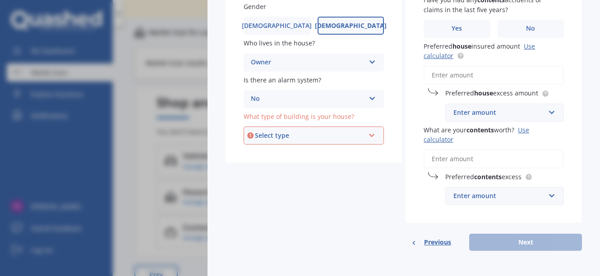
click at [370, 136] on icon at bounding box center [372, 134] width 8 height 6
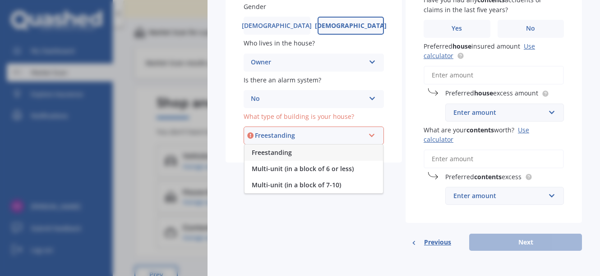
click at [276, 150] on span "Freestanding" at bounding box center [272, 152] width 40 height 9
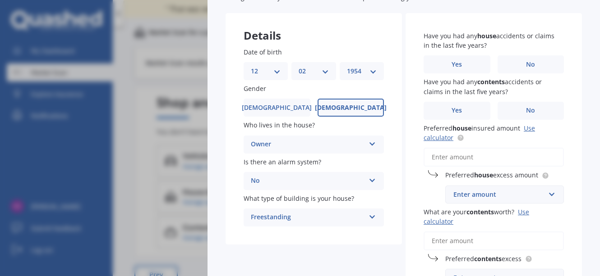
scroll to position [41, 0]
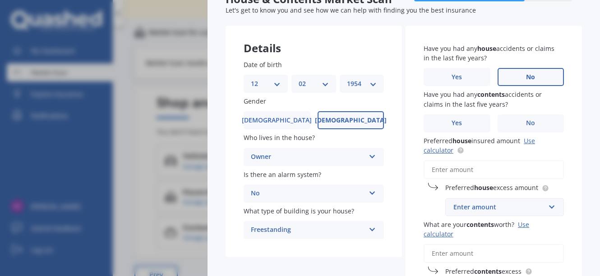
click at [530, 75] on span "No" at bounding box center [530, 77] width 9 height 8
click at [0, 0] on input "No" at bounding box center [0, 0] width 0 height 0
click at [527, 120] on span "No" at bounding box center [530, 123] width 9 height 8
click at [0, 0] on input "No" at bounding box center [0, 0] width 0 height 0
click at [441, 170] on input "Preferred house insured amount Use calculator" at bounding box center [493, 170] width 140 height 19
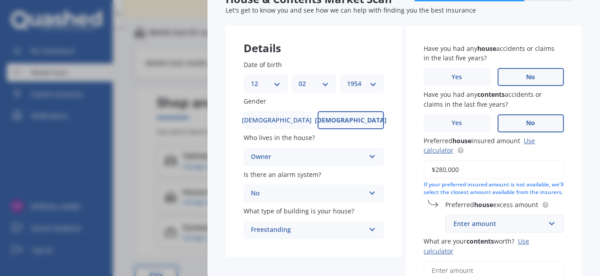
type input "$280,000"
click at [547, 231] on input "text" at bounding box center [501, 224] width 110 height 17
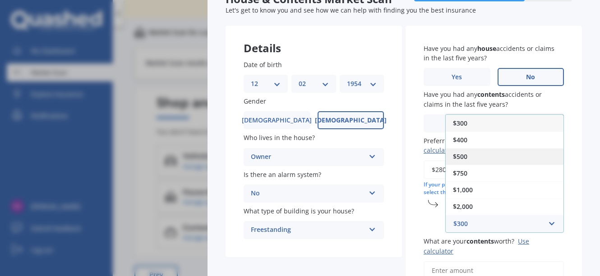
click at [462, 161] on span "$500" at bounding box center [460, 156] width 14 height 9
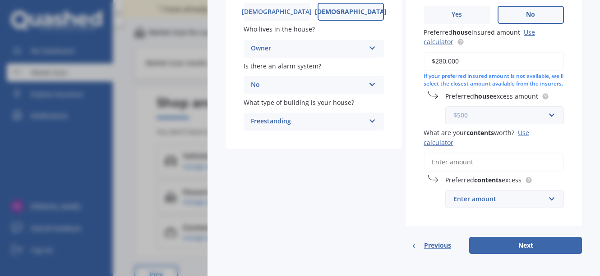
scroll to position [161, 0]
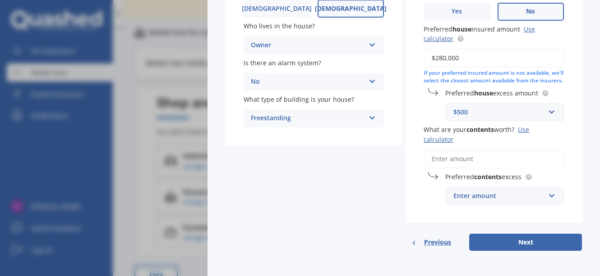
click at [434, 161] on input "What are your contents worth? Use calculator" at bounding box center [493, 159] width 140 height 19
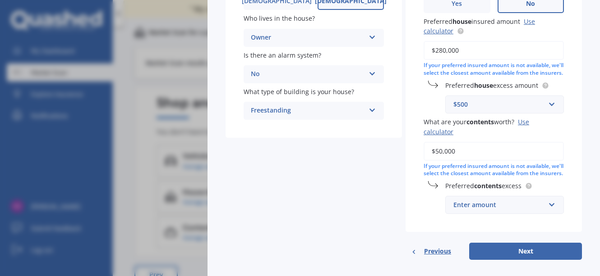
type input "$50,000"
click at [545, 214] on input "text" at bounding box center [501, 205] width 110 height 17
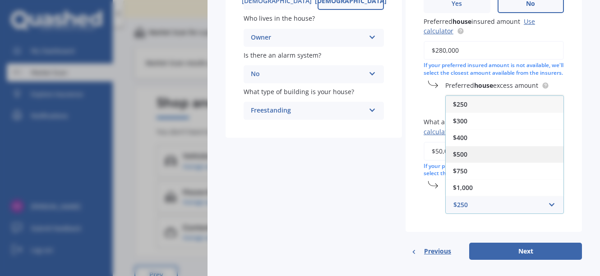
click at [460, 159] on span "$500" at bounding box center [460, 154] width 14 height 9
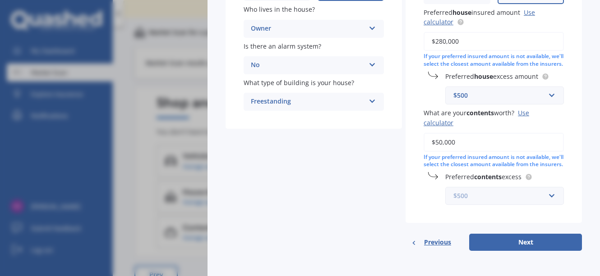
scroll to position [185, 0]
click at [524, 240] on button "Next" at bounding box center [525, 242] width 113 height 17
select select "12"
select select "02"
select select "1954"
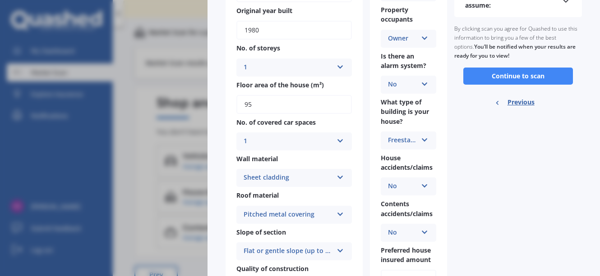
scroll to position [90, 0]
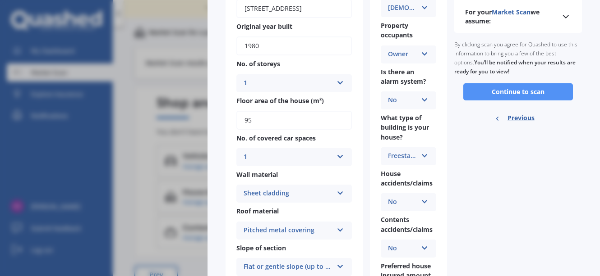
click at [496, 88] on button "Continue to scan" at bounding box center [518, 91] width 110 height 17
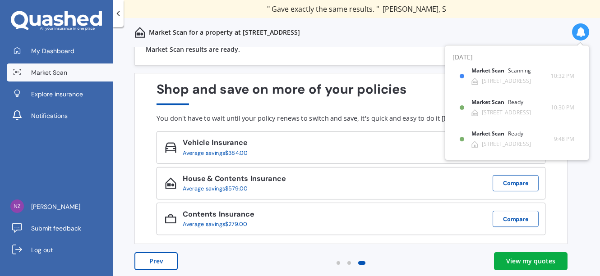
scroll to position [17, 0]
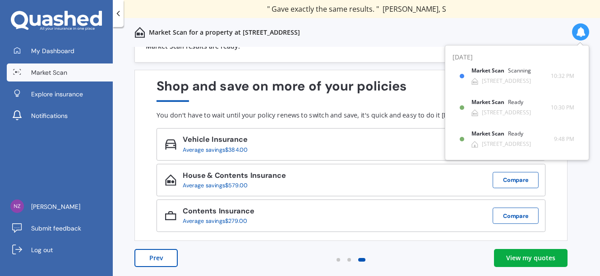
click at [525, 257] on div "View my quotes" at bounding box center [530, 258] width 49 height 9
